Goal: Ask a question

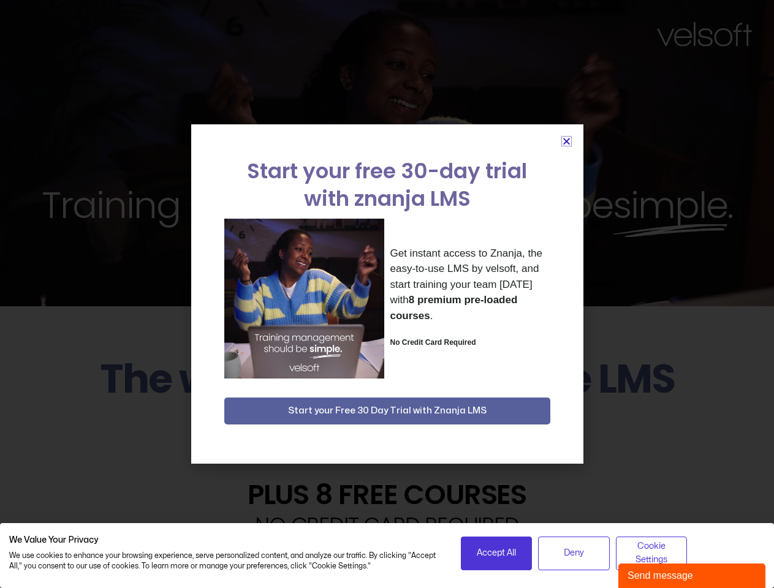
scroll to position [3085, 0]
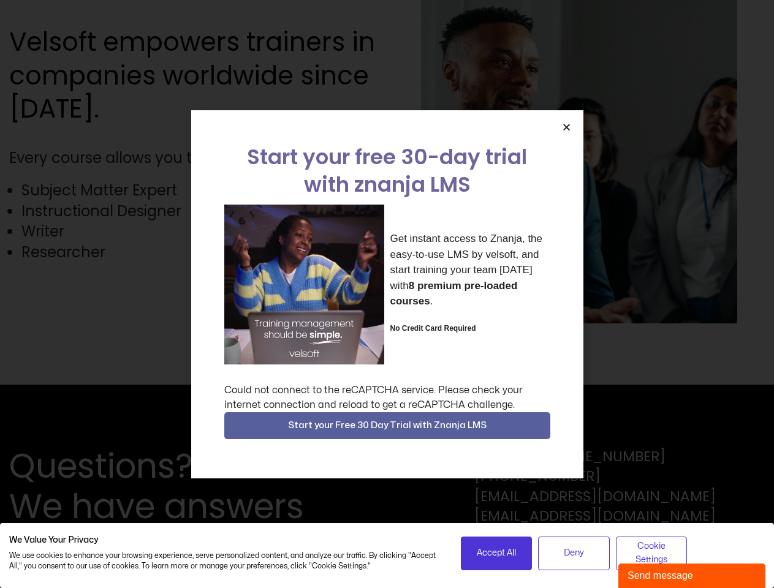
click at [387, 294] on div "Get instant access to Znanja, the easy-to-use LMS by velsoft, and start trainin…" at bounding box center [387, 285] width 326 height 160
click at [496, 553] on span "Accept All" at bounding box center [496, 553] width 39 height 13
click at [574, 553] on span "Deny" at bounding box center [574, 553] width 20 height 13
click at [651, 553] on span "Cookie Settings" at bounding box center [652, 554] width 56 height 28
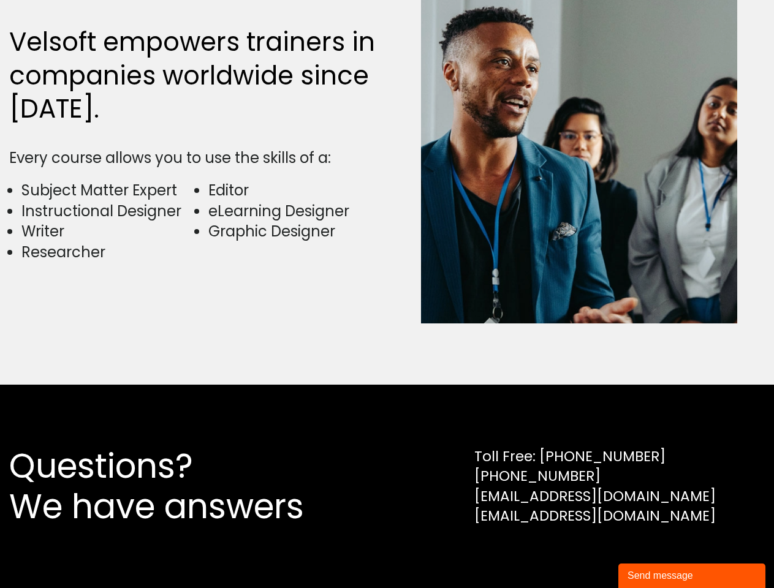
click at [566, 127] on img at bounding box center [579, 155] width 316 height 336
click at [387, 426] on div "Questions? We have answers Toll Free: [PHONE_NUMBER] [PHONE_NUMBER] [EMAIL_ADDR…" at bounding box center [387, 486] width 774 height 203
click at [692, 576] on div "Send message" at bounding box center [692, 576] width 129 height 15
